Goal: Task Accomplishment & Management: Use online tool/utility

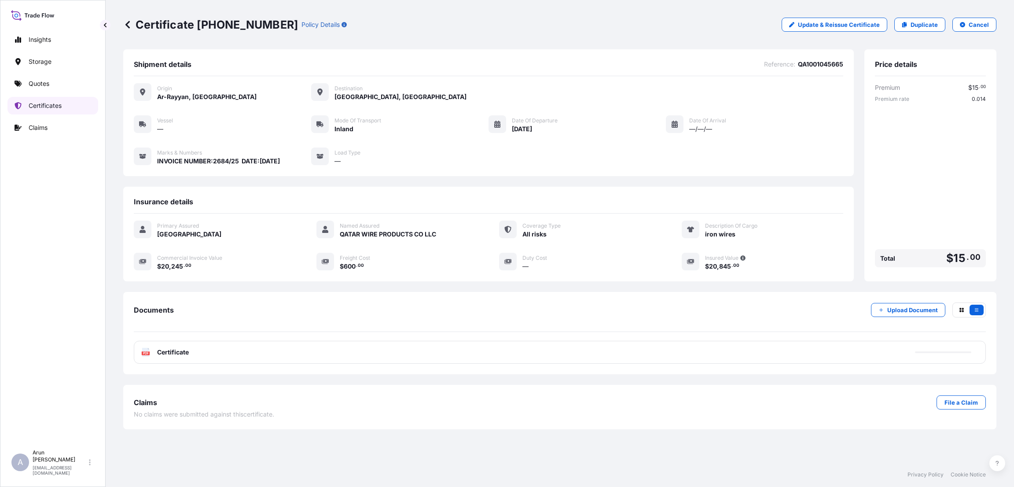
click at [54, 106] on p "Certificates" at bounding box center [45, 105] width 33 height 9
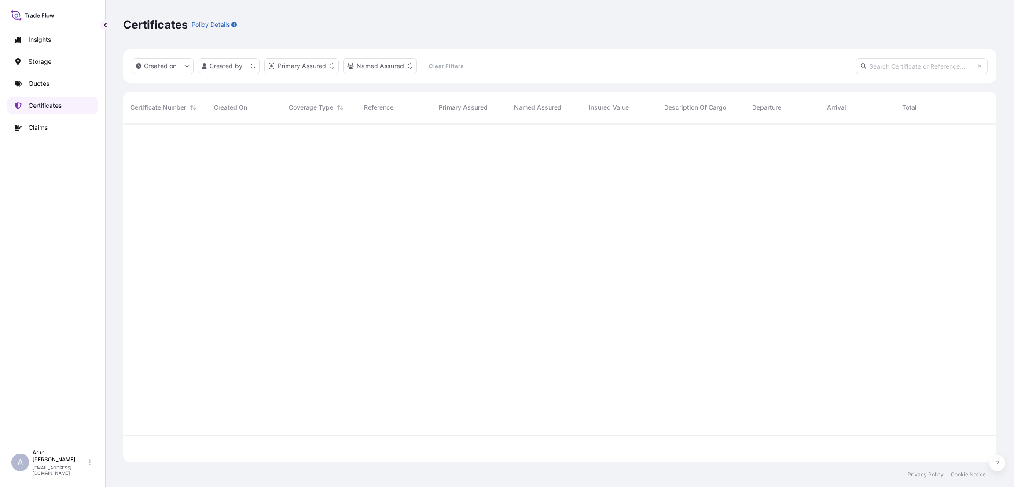
scroll to position [334, 863]
click at [56, 75] on link "Quotes" at bounding box center [52, 84] width 91 height 18
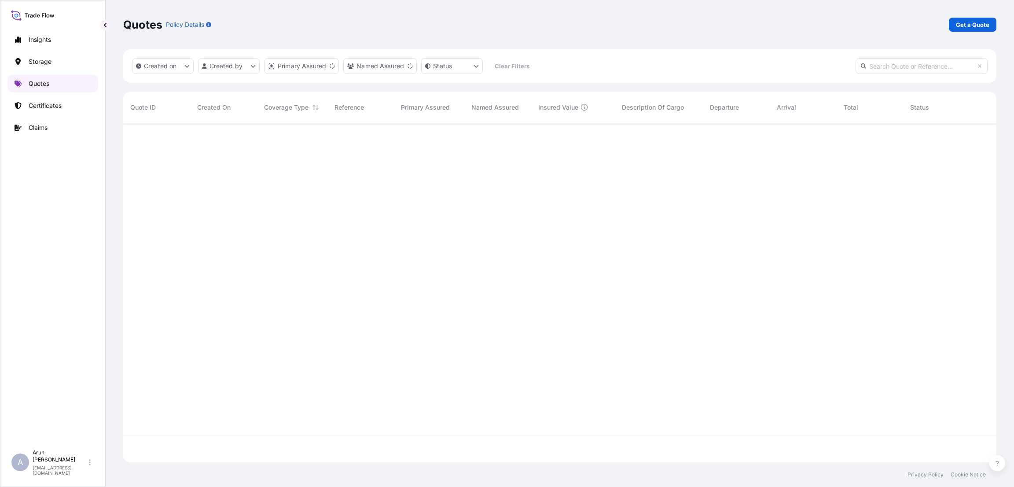
scroll to position [334, 863]
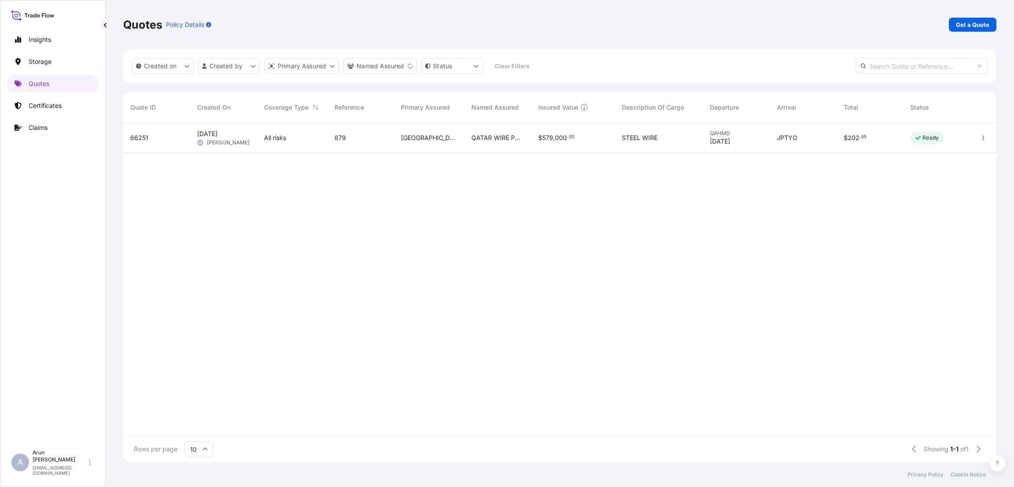
click at [672, 140] on div "STEEL WIRE" at bounding box center [659, 137] width 74 height 9
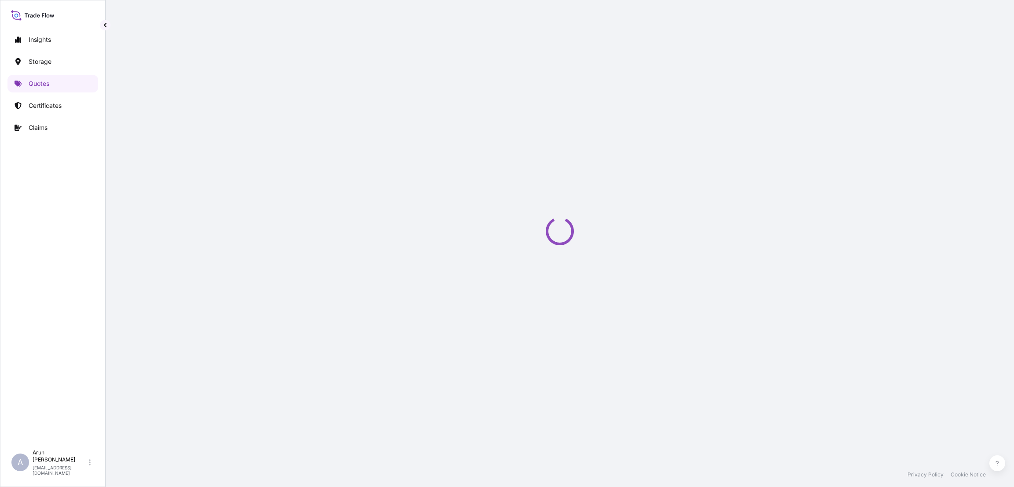
select select "Road / [GEOGRAPHIC_DATA]"
select select "Water"
select select "Road / [GEOGRAPHIC_DATA]"
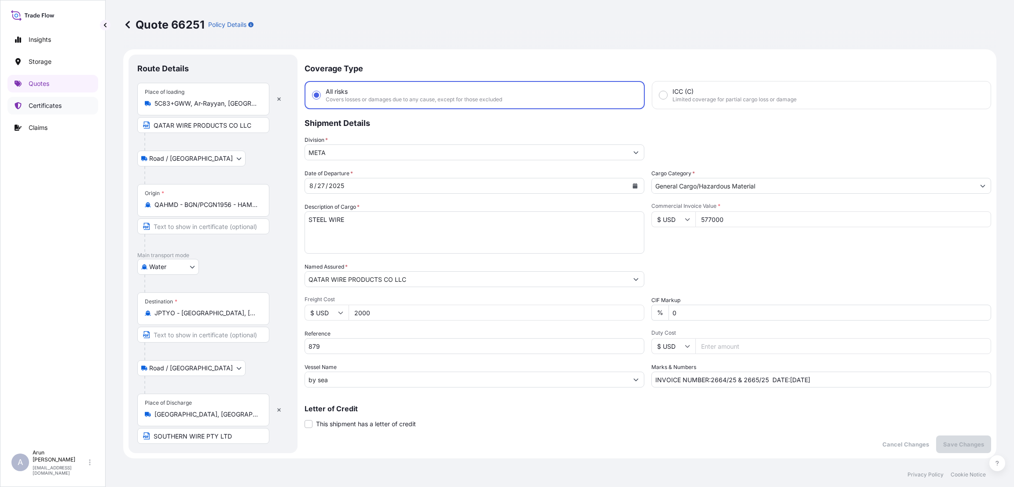
click at [50, 103] on p "Certificates" at bounding box center [45, 105] width 33 height 9
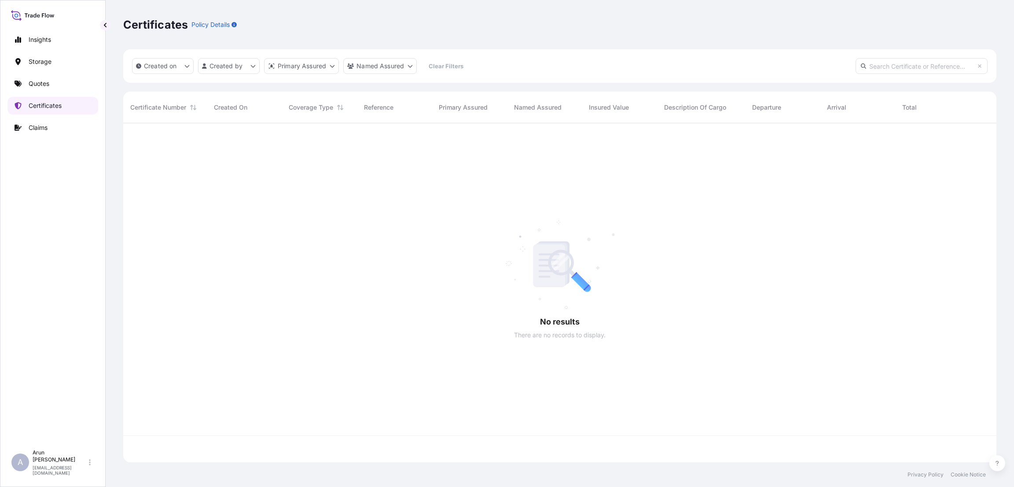
scroll to position [334, 863]
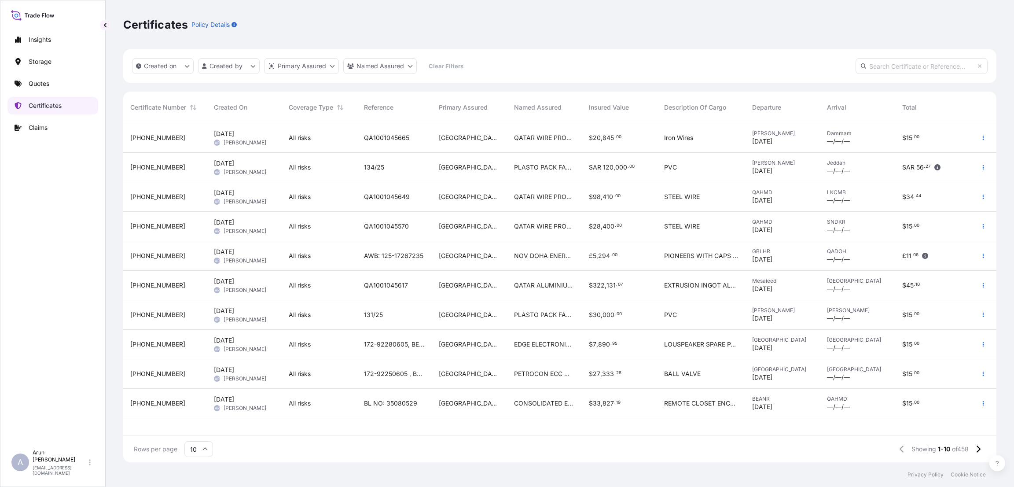
click at [32, 105] on p "Certificates" at bounding box center [45, 105] width 33 height 9
click at [36, 82] on p "Quotes" at bounding box center [39, 83] width 21 height 9
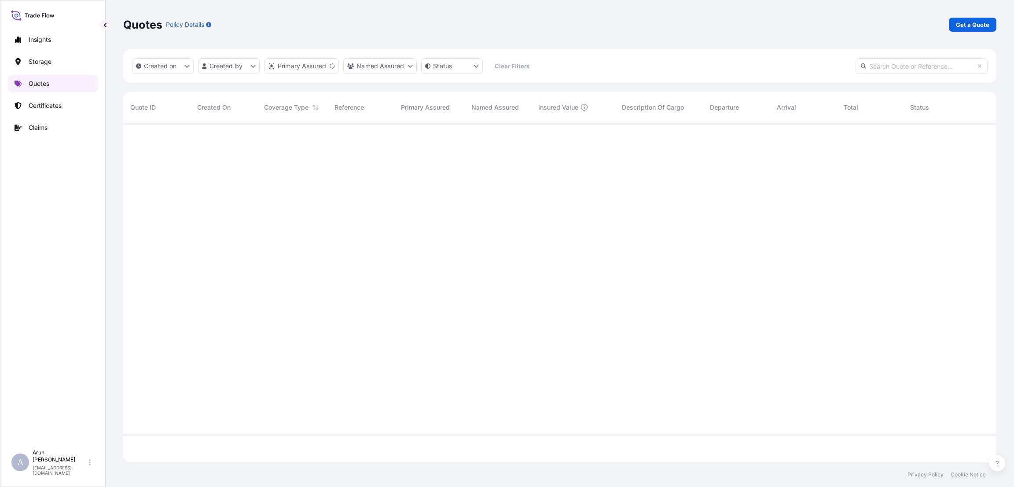
scroll to position [334, 863]
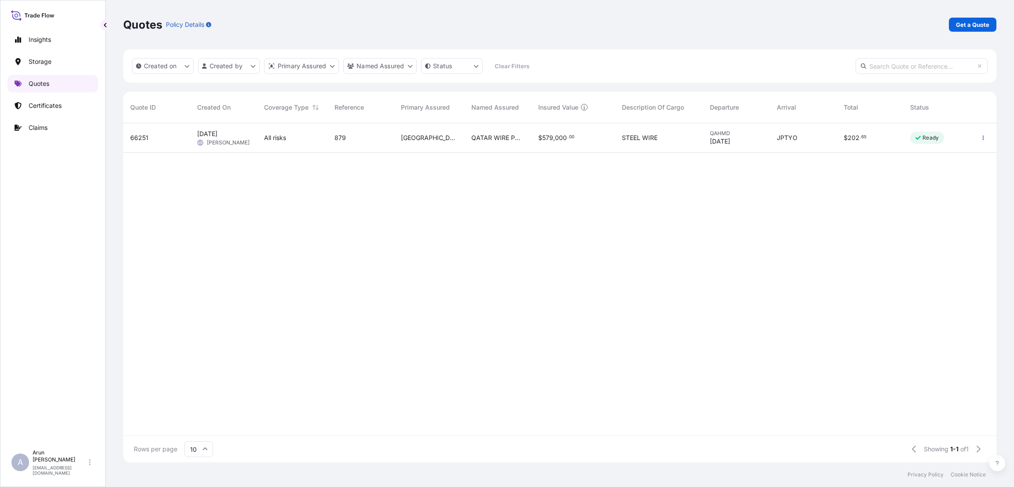
click at [48, 80] on p "Quotes" at bounding box center [39, 83] width 21 height 9
click at [51, 99] on link "Certificates" at bounding box center [52, 106] width 91 height 18
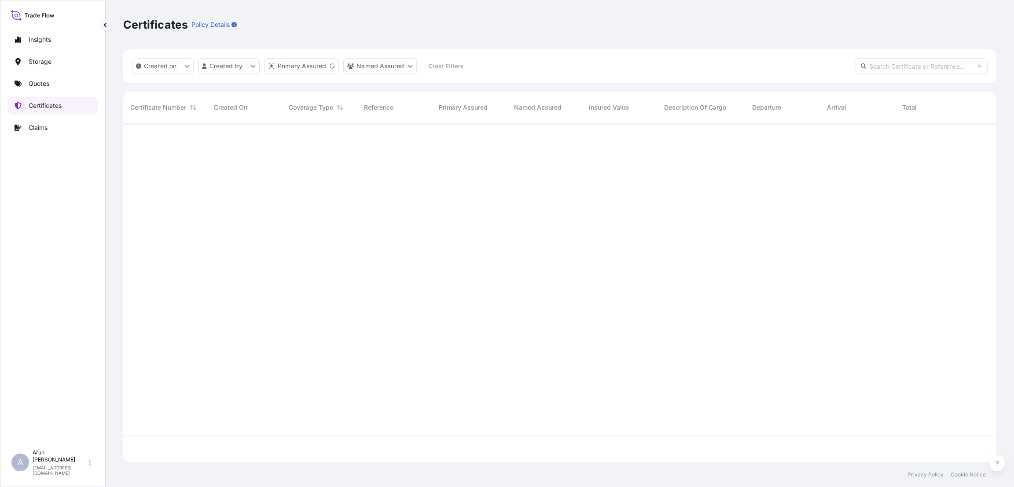
scroll to position [334, 863]
click at [53, 81] on link "Quotes" at bounding box center [52, 84] width 91 height 18
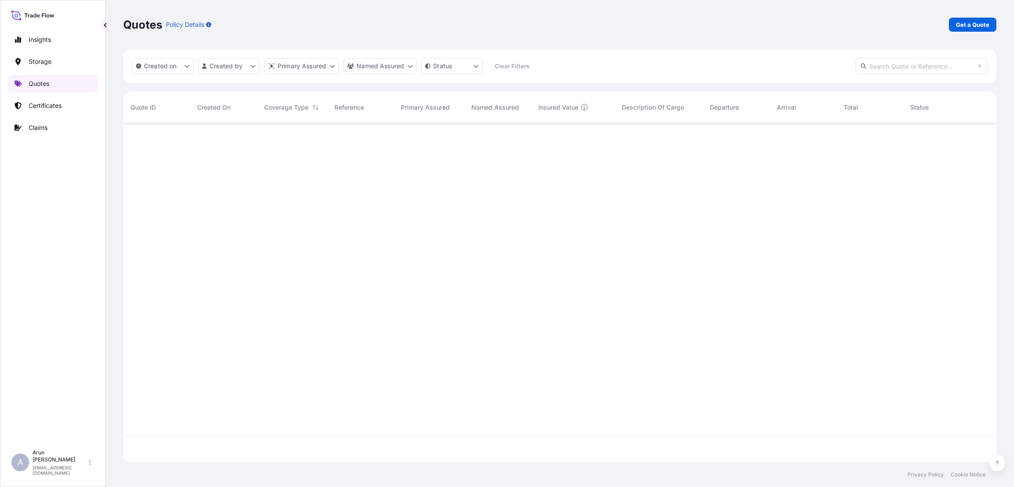
scroll to position [334, 863]
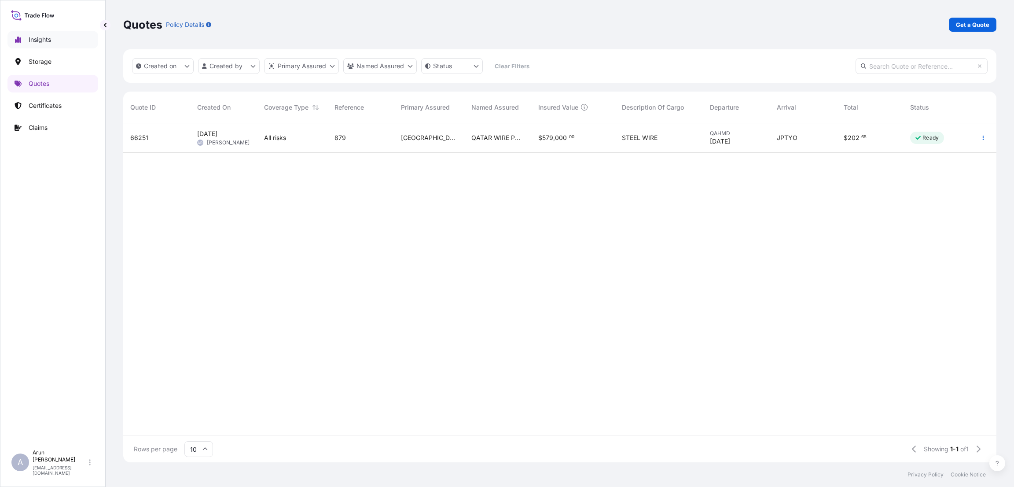
click at [38, 40] on p "Insights" at bounding box center [40, 39] width 22 height 9
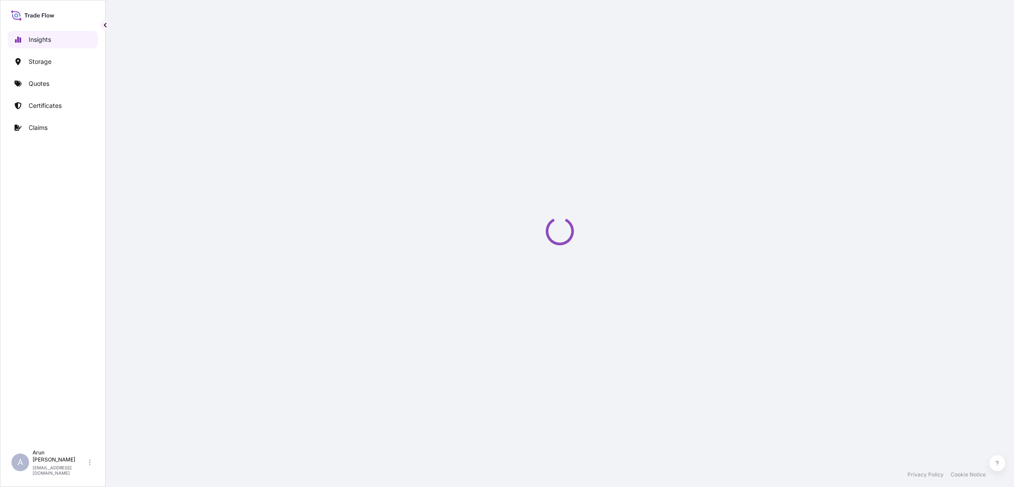
select select "2025"
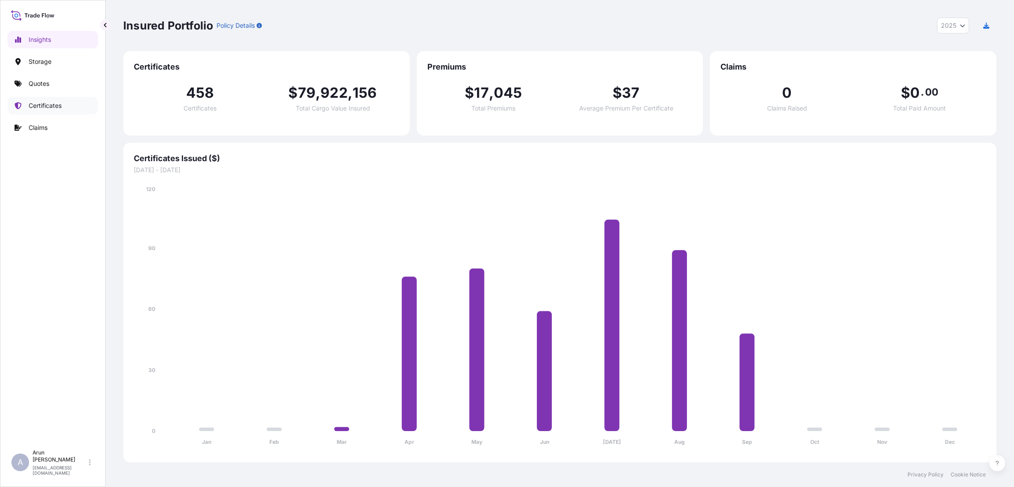
click at [51, 100] on link "Certificates" at bounding box center [52, 106] width 91 height 18
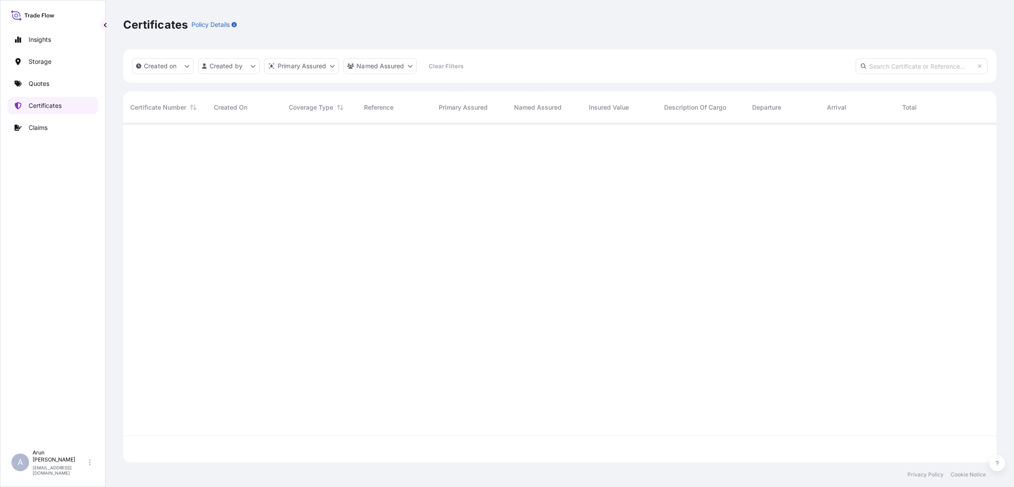
scroll to position [334, 863]
